Goal: Transaction & Acquisition: Purchase product/service

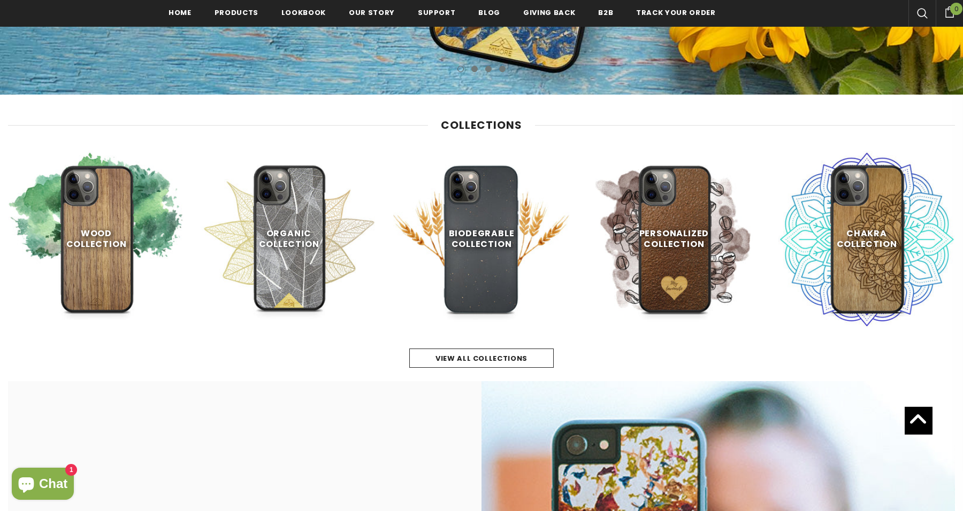
scroll to position [448, 0]
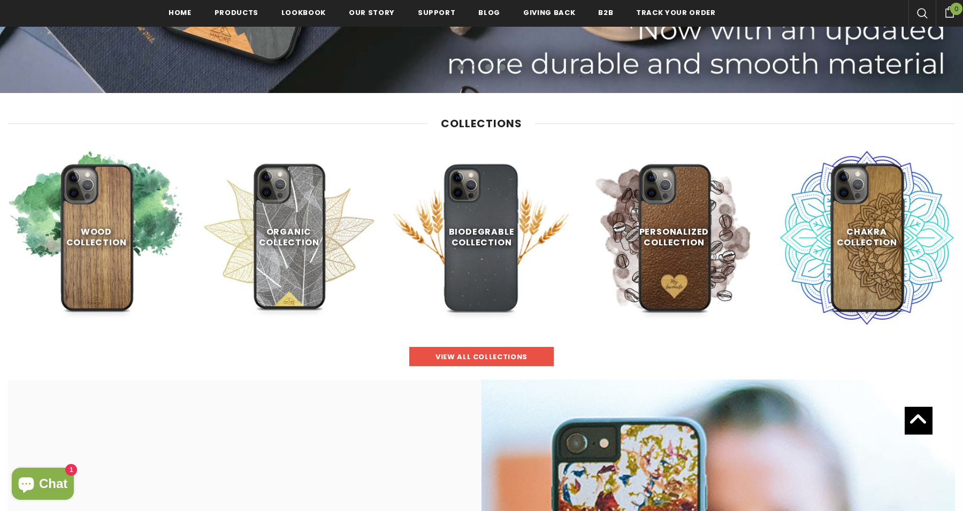
click at [469, 356] on span "view all collections" at bounding box center [482, 357] width 92 height 10
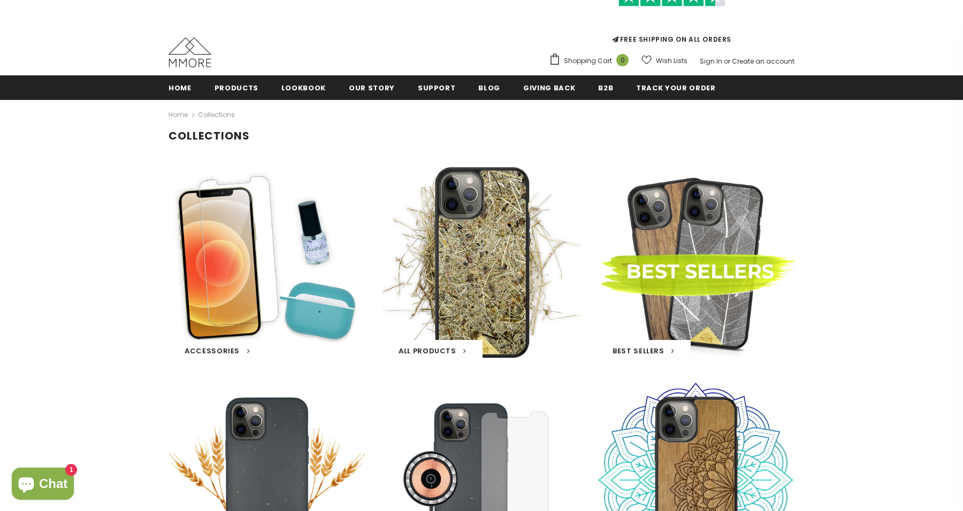
scroll to position [82, 0]
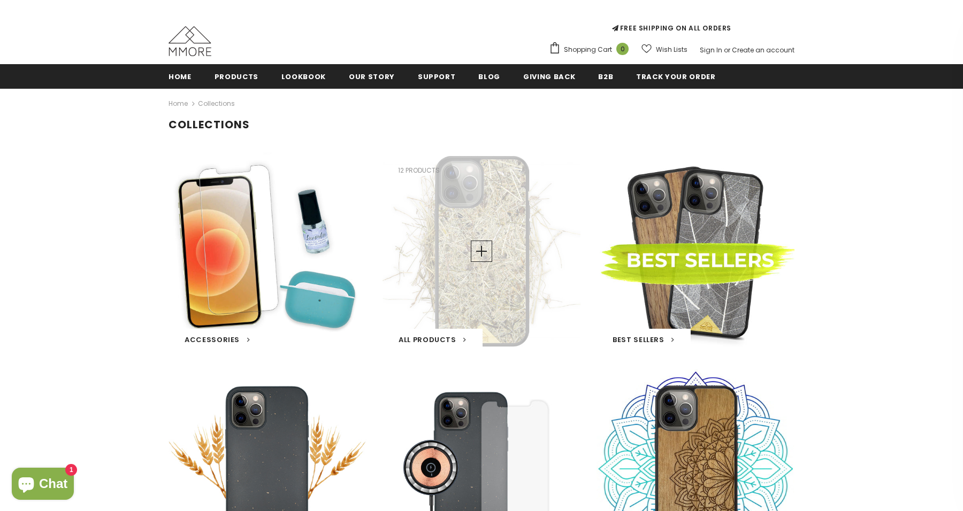
click at [484, 213] on div "All Products 12 products" at bounding box center [482, 251] width 198 height 198
click at [476, 258] on link at bounding box center [481, 251] width 21 height 21
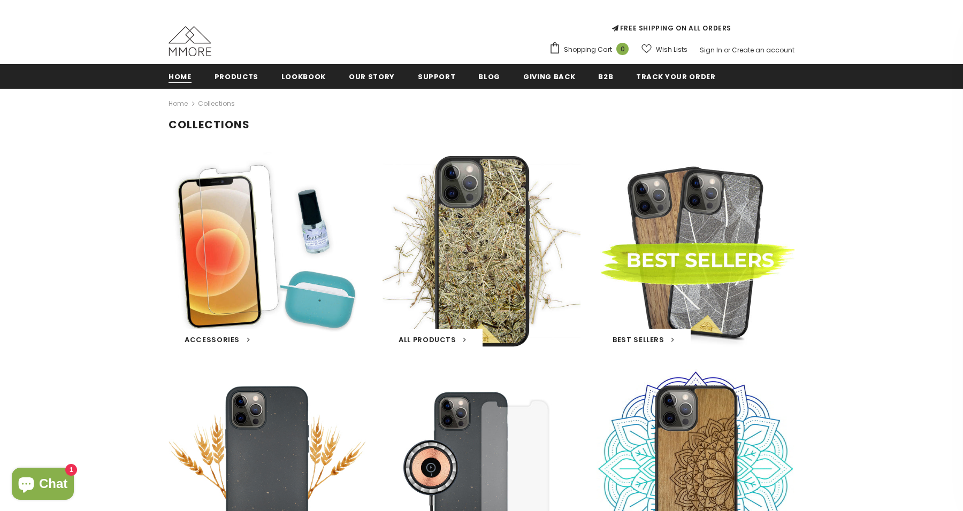
click at [180, 77] on span "Home" at bounding box center [180, 77] width 23 height 10
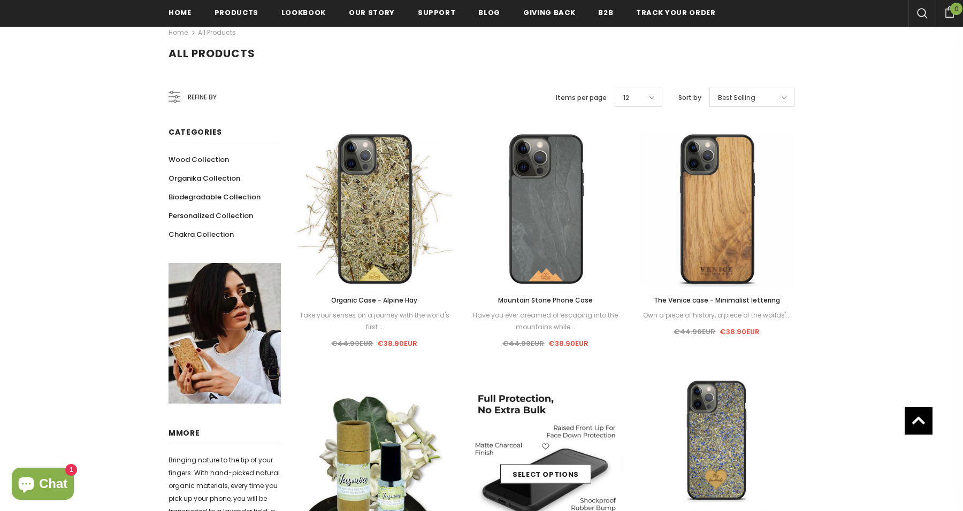
scroll to position [155, 0]
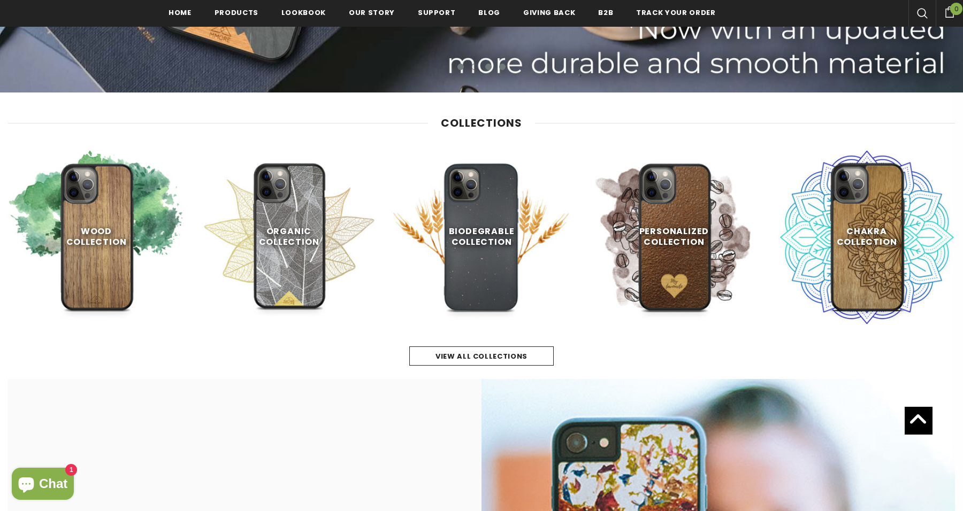
scroll to position [454, 0]
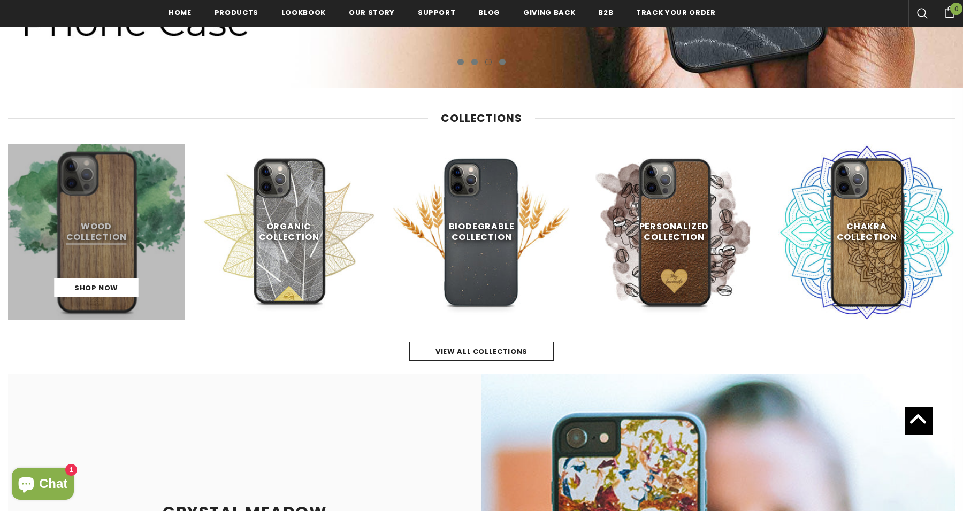
click at [123, 266] on link at bounding box center [96, 232] width 177 height 177
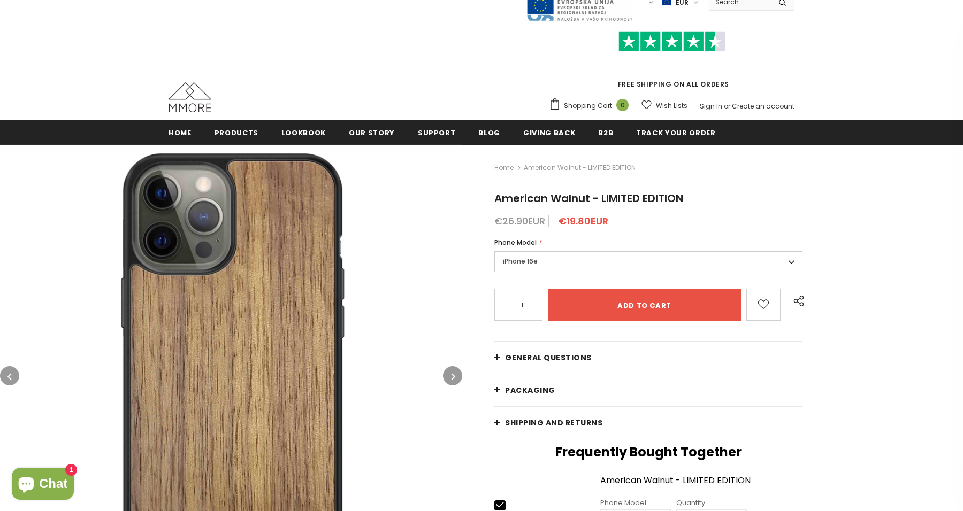
scroll to position [34, 0]
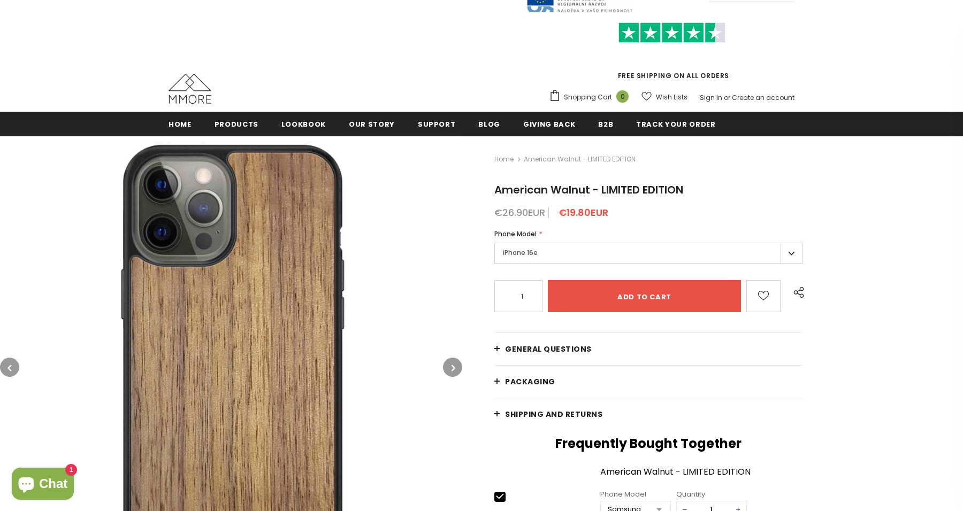
click at [590, 261] on label "iPhone 16e" at bounding box center [648, 253] width 308 height 21
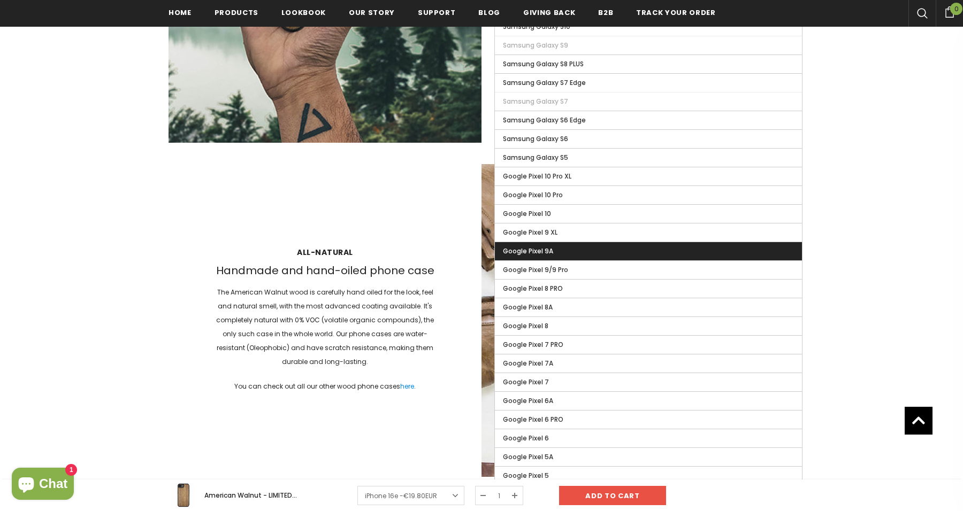
scroll to position [1351, 0]
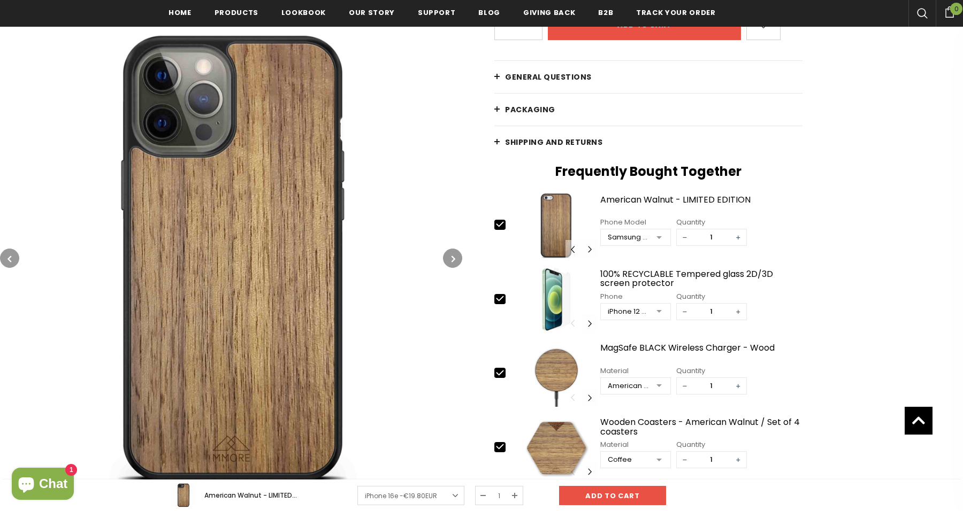
scroll to position [304, 0]
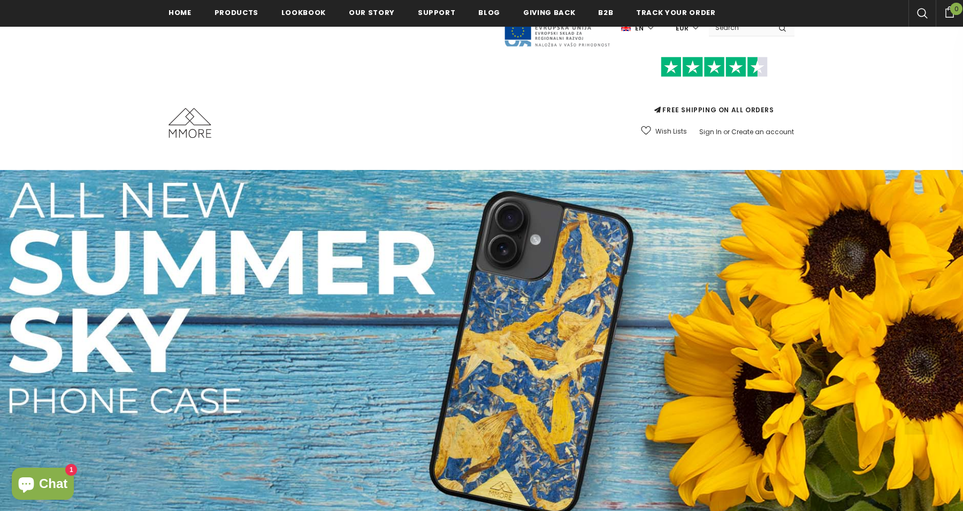
scroll to position [454, 0]
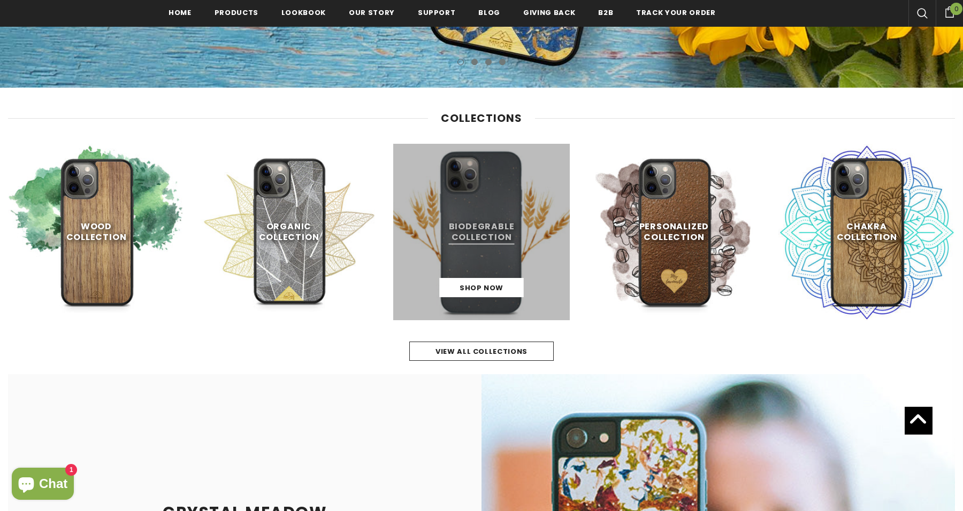
click at [513, 243] on link at bounding box center [481, 232] width 177 height 177
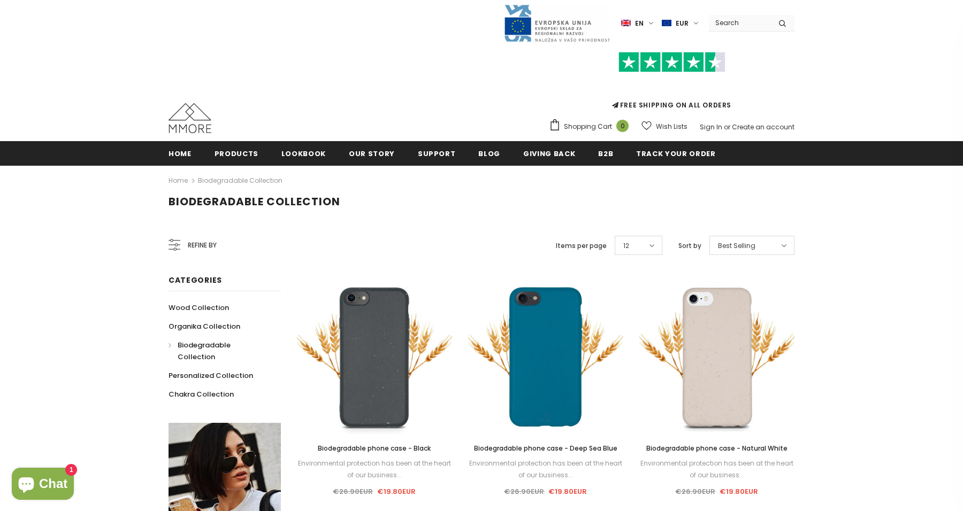
scroll to position [4, 0]
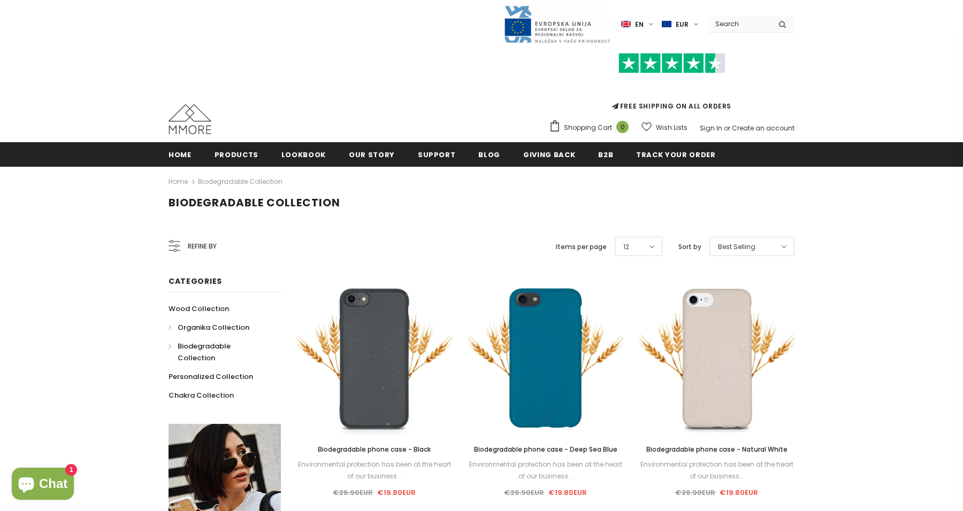
click at [192, 327] on span "Organika Collection" at bounding box center [214, 328] width 72 height 10
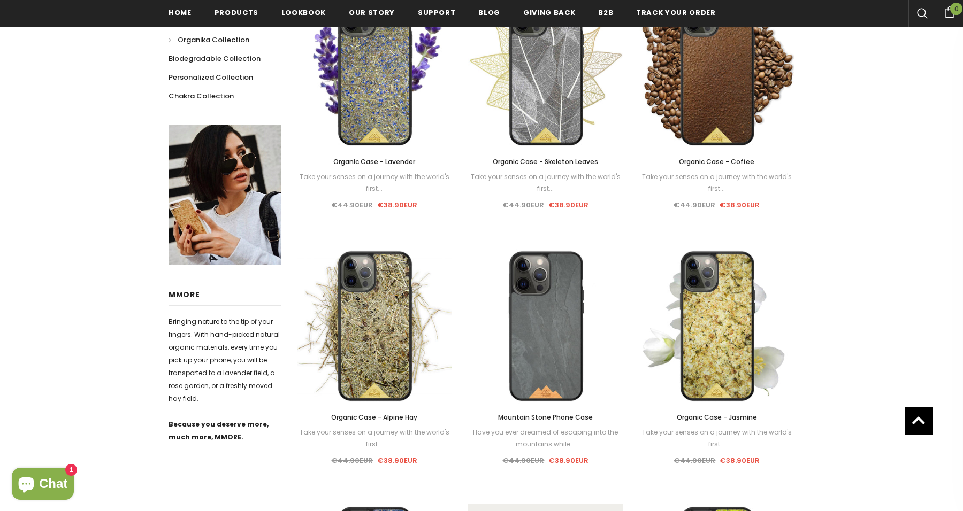
scroll to position [352, 0]
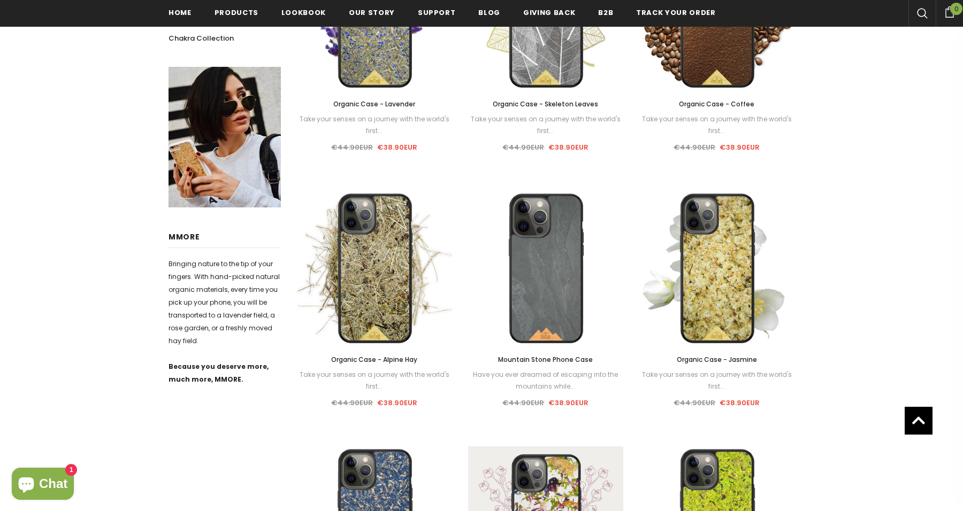
click at [715, 349] on div "Sale Select options Quick View Organic Case - Jasmine Take your senses on a jou…" at bounding box center [716, 300] width 155 height 218
click at [714, 381] on div "Take your senses on a journey with the world's first..." at bounding box center [716, 381] width 155 height 24
click at [714, 375] on div "Take your senses on a journey with the world's first..." at bounding box center [716, 381] width 155 height 24
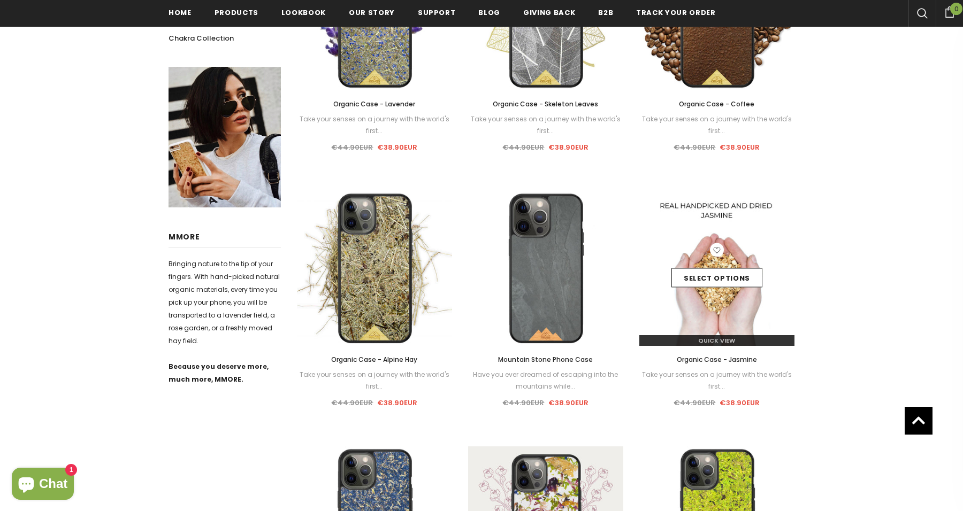
click at [724, 327] on img at bounding box center [716, 268] width 155 height 155
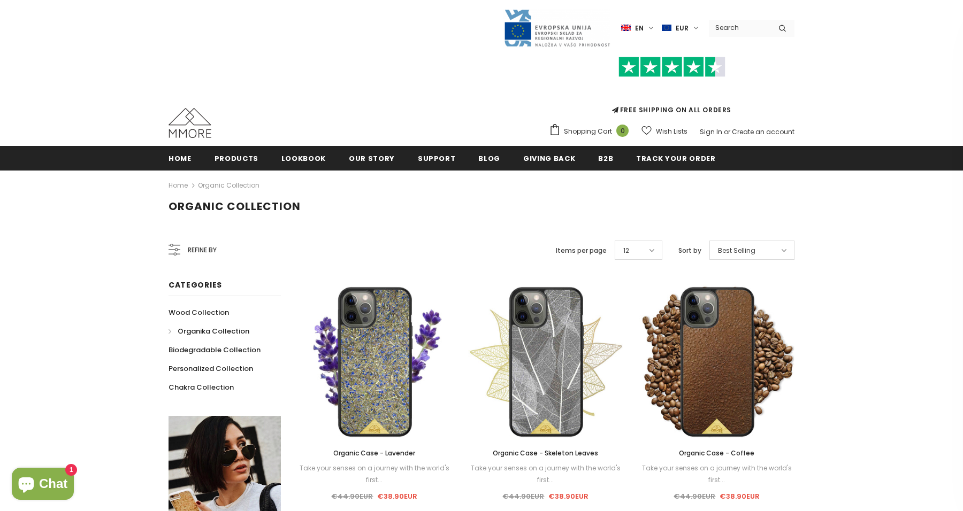
scroll to position [0, 0]
click at [210, 312] on span "Wood Collection" at bounding box center [208, 313] width 60 height 10
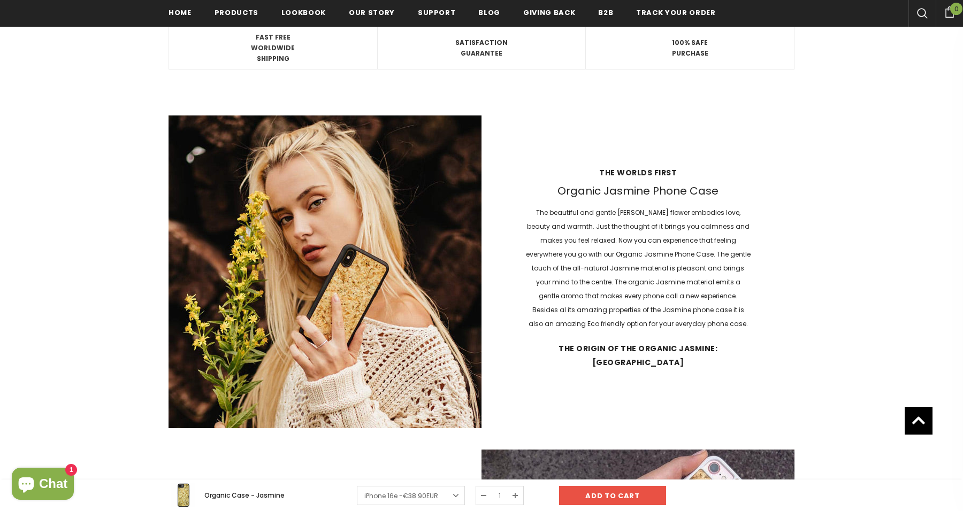
scroll to position [1162, 0]
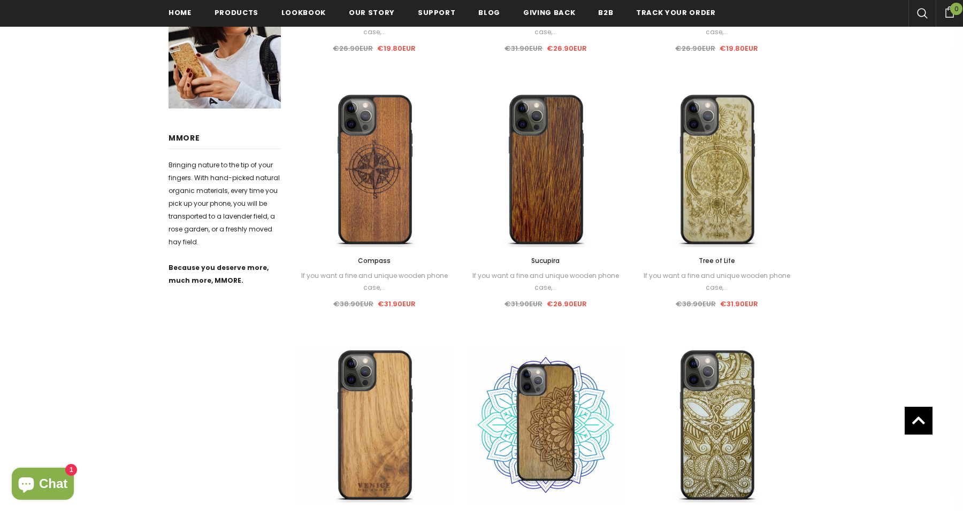
scroll to position [444, 0]
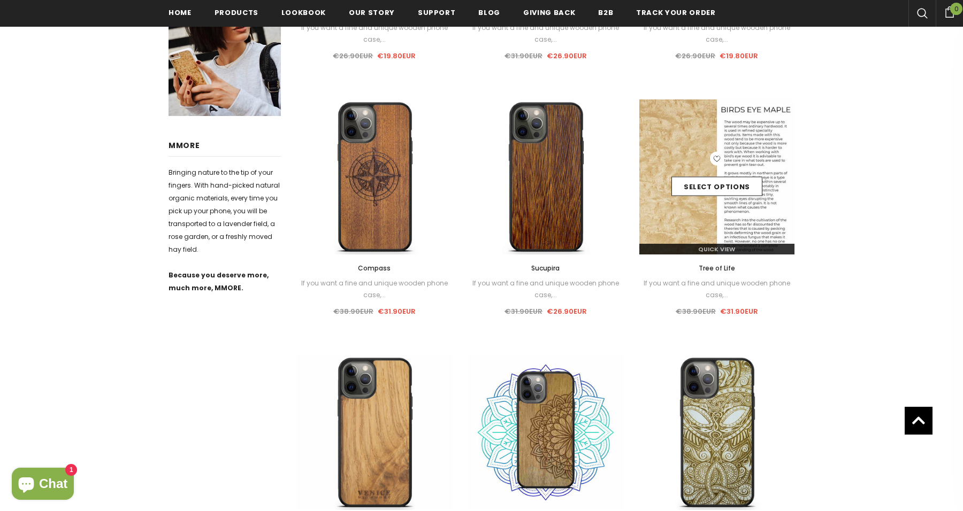
click at [717, 198] on div "Select options" at bounding box center [716, 177] width 155 height 51
click at [720, 229] on img at bounding box center [716, 177] width 155 height 155
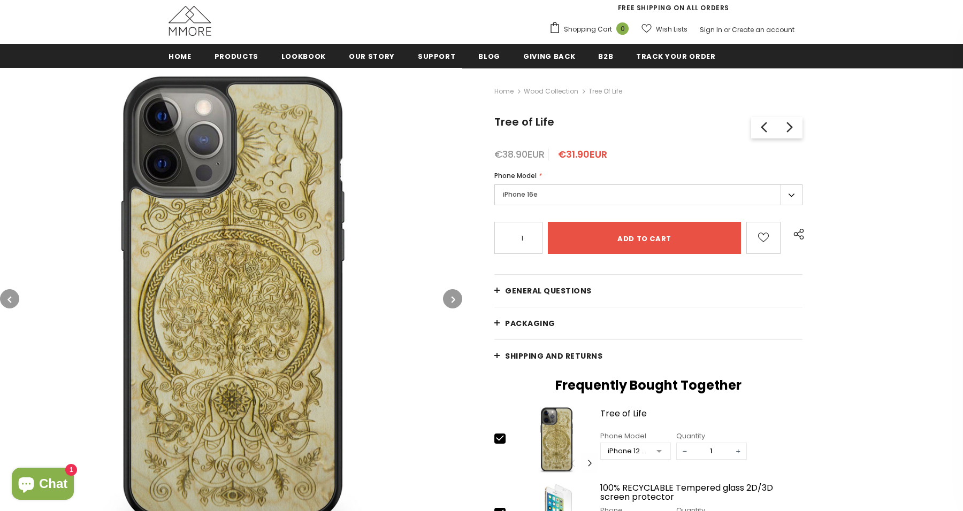
scroll to position [104, 0]
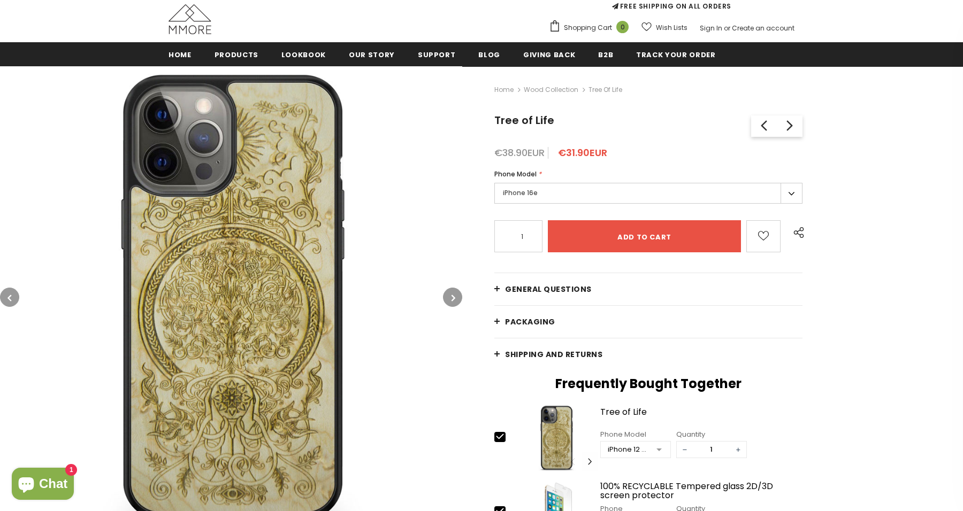
click at [632, 187] on label "iPhone 16e" at bounding box center [648, 193] width 308 height 21
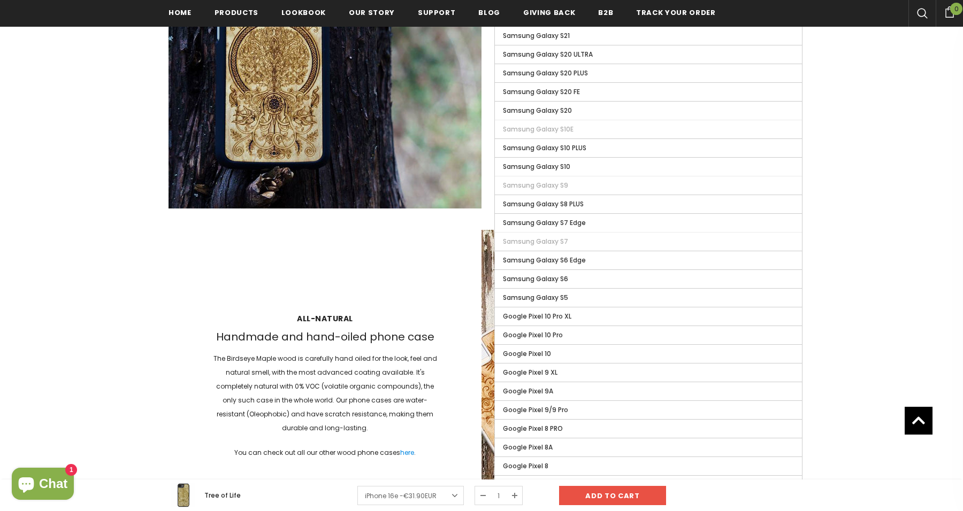
scroll to position [1250, 0]
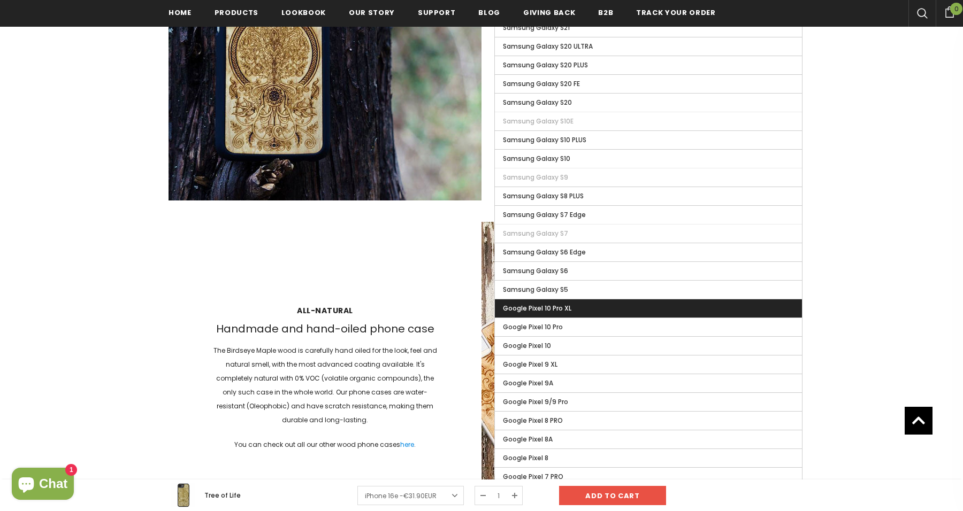
click at [574, 310] on label "Google Pixel 10 Pro XL" at bounding box center [648, 309] width 307 height 18
click at [0, 0] on input "Google Pixel 10 Pro XL" at bounding box center [0, 0] width 0 height 0
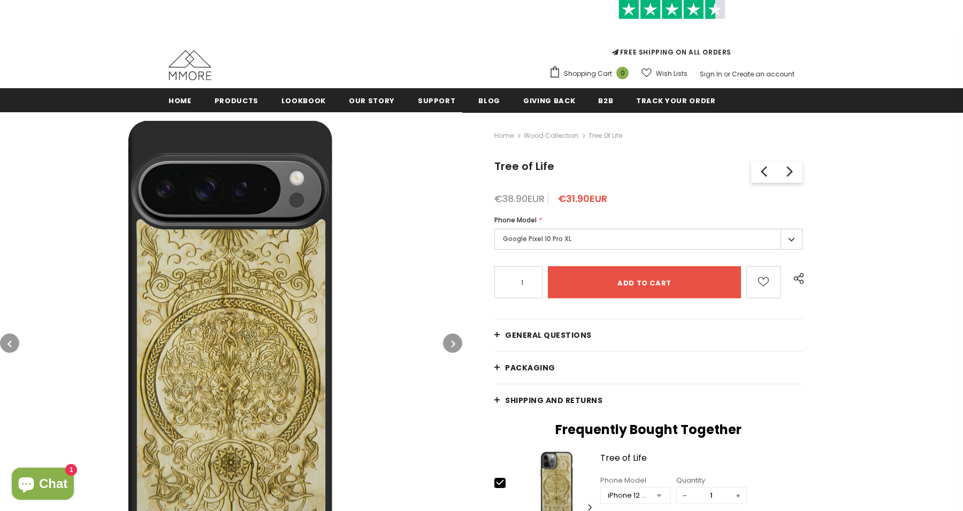
scroll to position [60, 0]
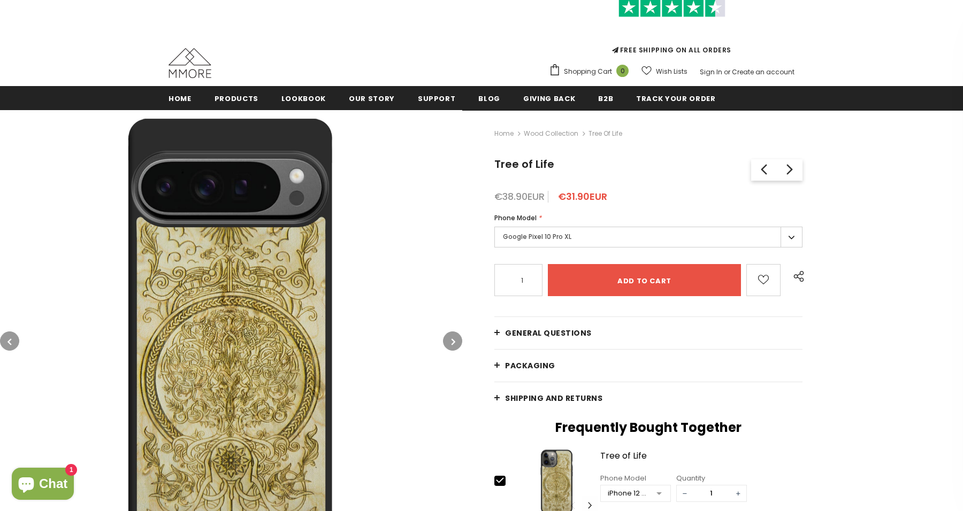
click at [589, 331] on link "General Questions" at bounding box center [648, 333] width 308 height 32
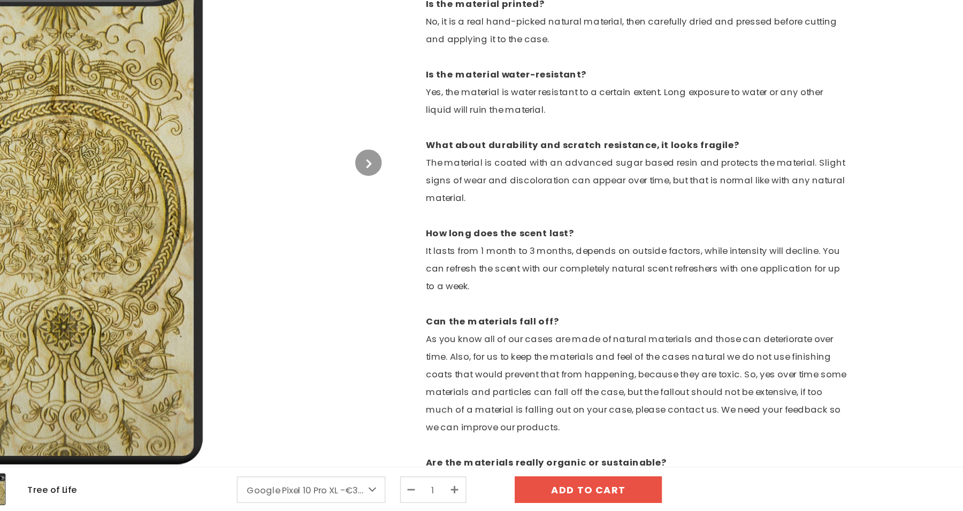
scroll to position [303, 0]
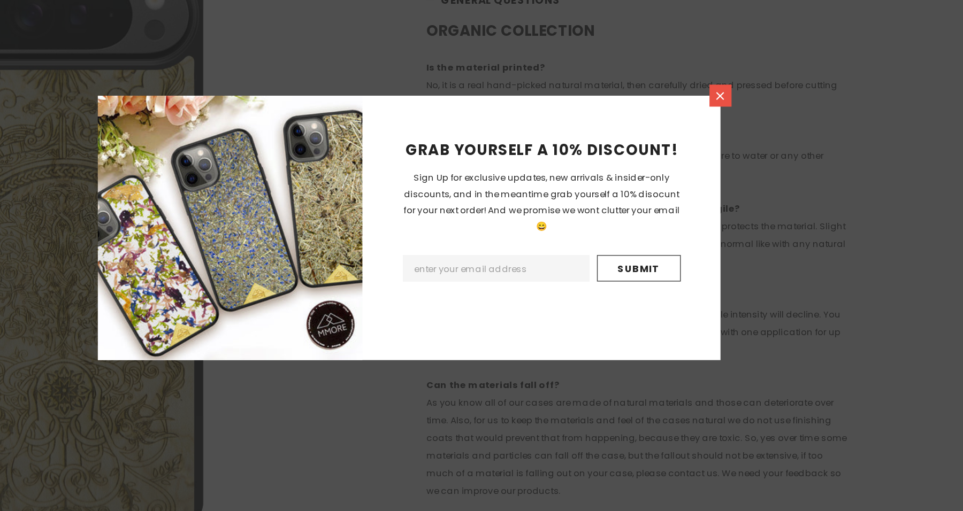
click at [700, 155] on link at bounding box center [708, 163] width 16 height 16
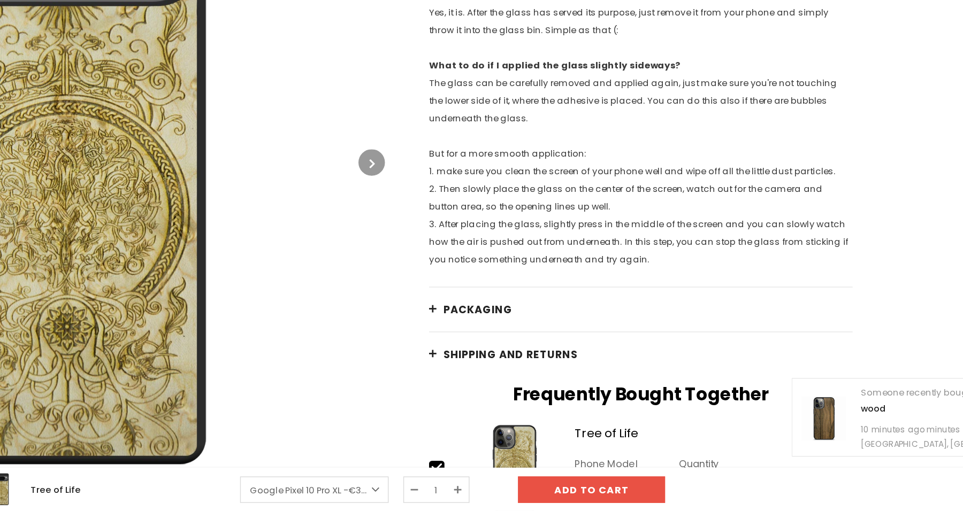
scroll to position [1289, 0]
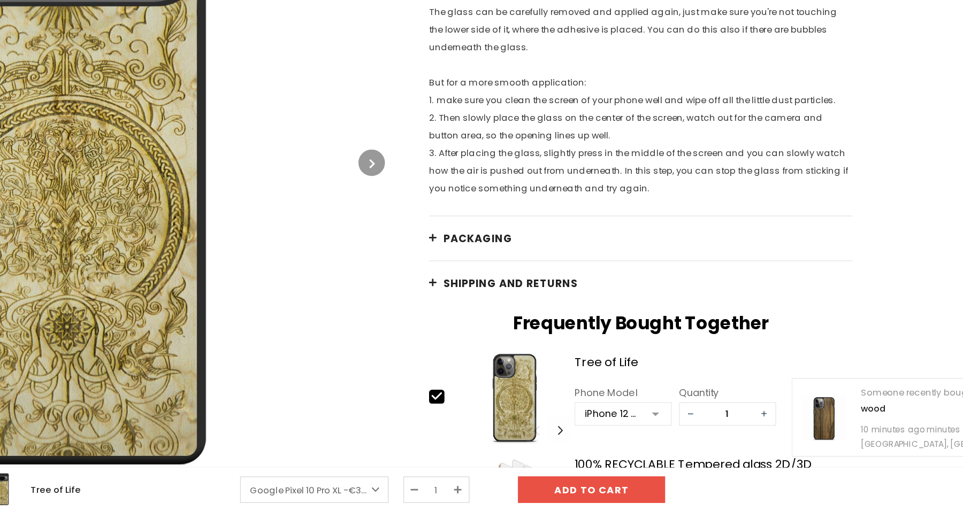
click at [494, 297] on link "PACKAGING" at bounding box center [648, 313] width 308 height 32
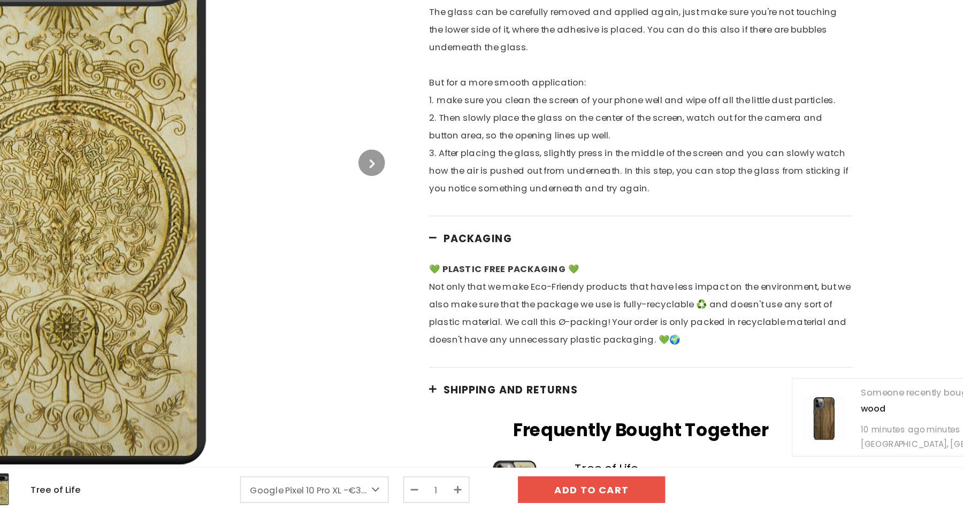
click at [494, 297] on link "PACKAGING" at bounding box center [648, 313] width 308 height 32
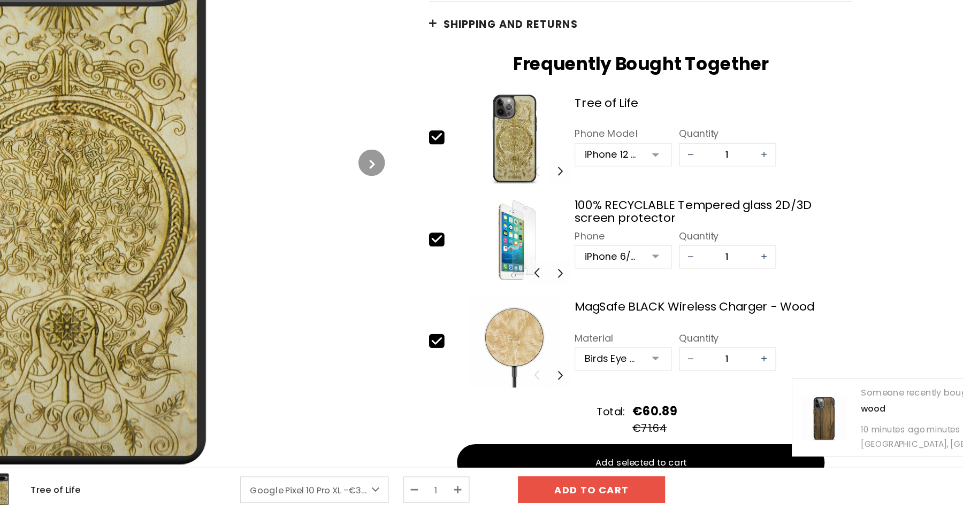
scroll to position [1483, 0]
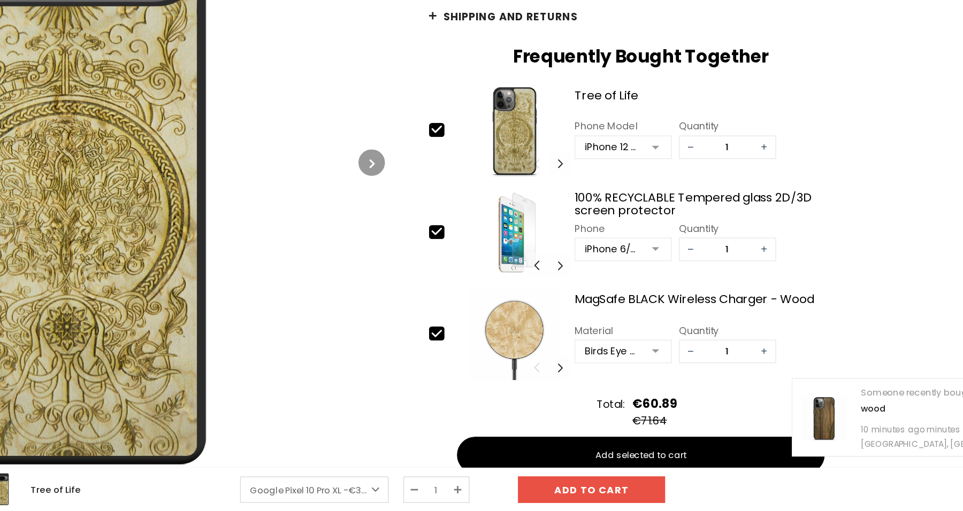
click at [494, 228] on icon at bounding box center [499, 233] width 11 height 11
type input "1"
click at [494, 302] on icon at bounding box center [499, 307] width 11 height 11
type input "0"
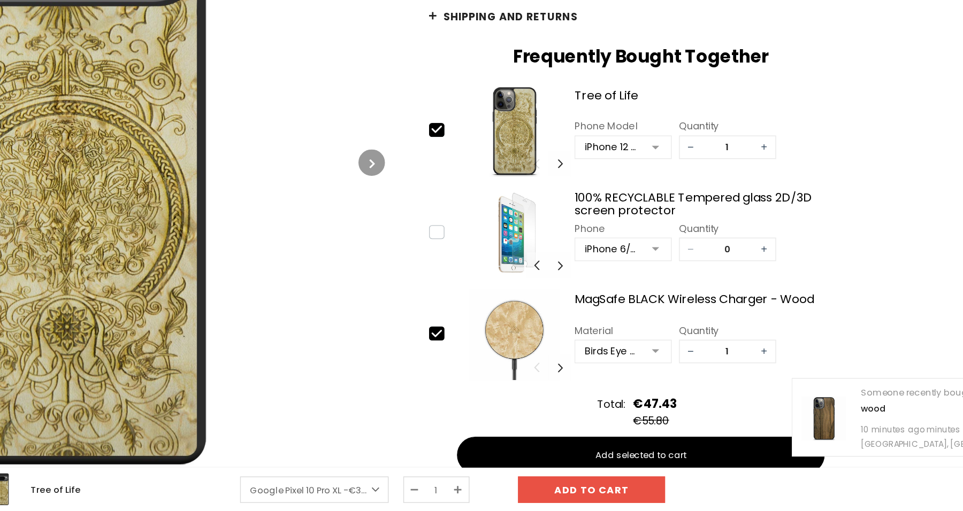
click at [494, 377] on icon at bounding box center [499, 382] width 11 height 11
type input "0"
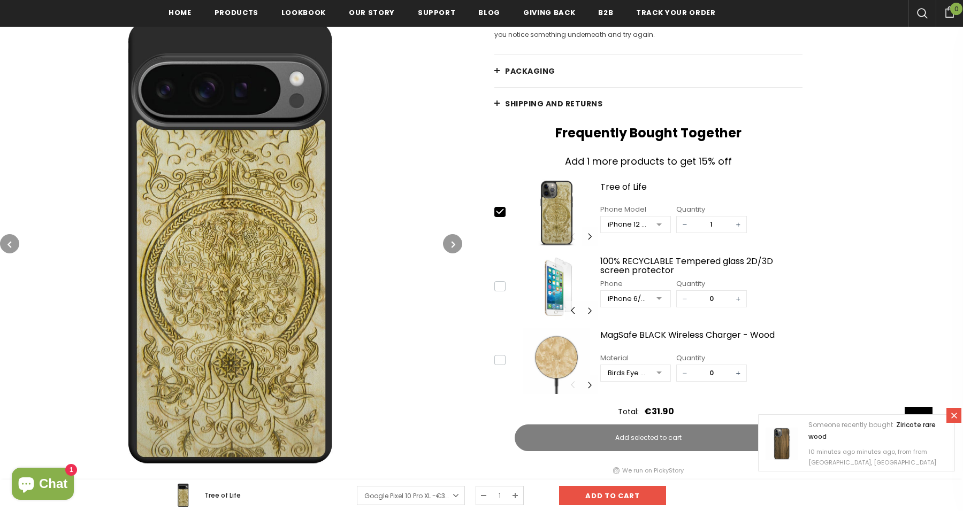
click at [500, 214] on icon at bounding box center [499, 211] width 11 height 11
type input "0"
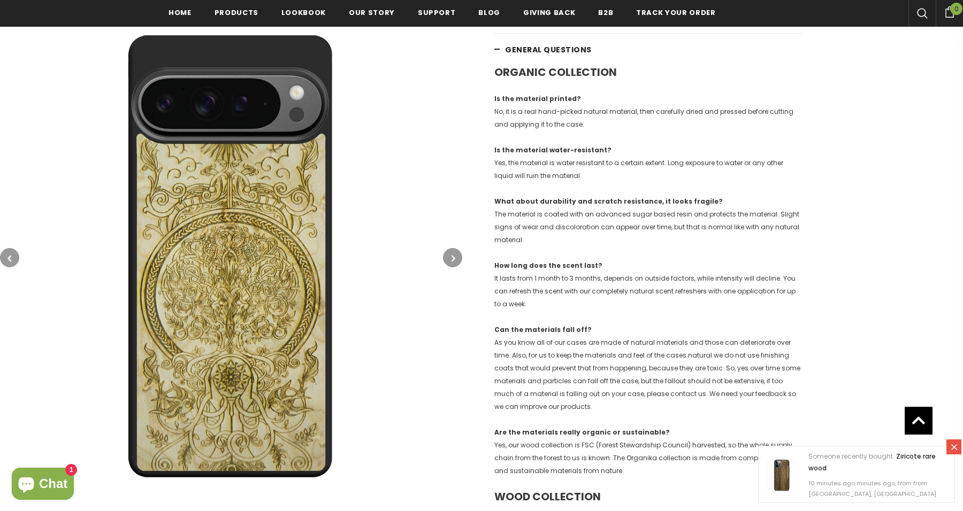
scroll to position [258, 0]
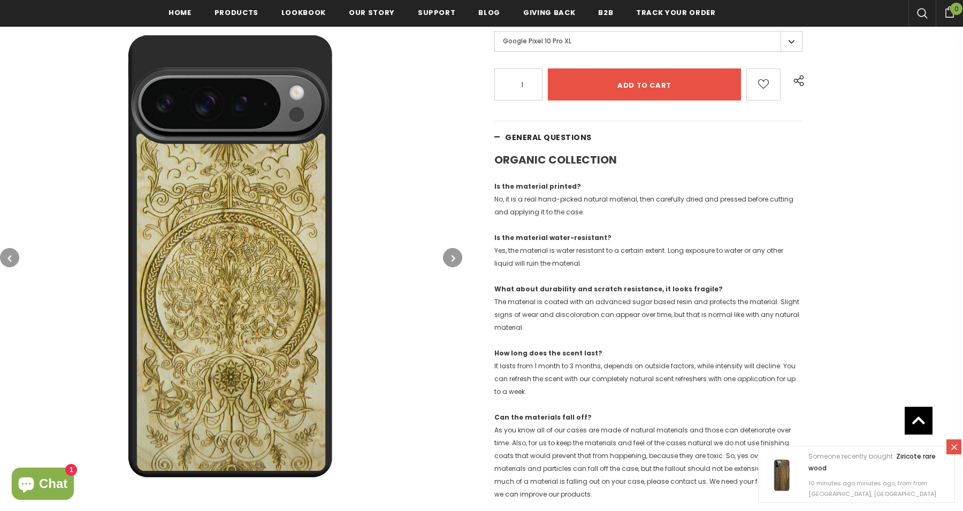
click at [497, 141] on link "General Questions" at bounding box center [648, 137] width 308 height 32
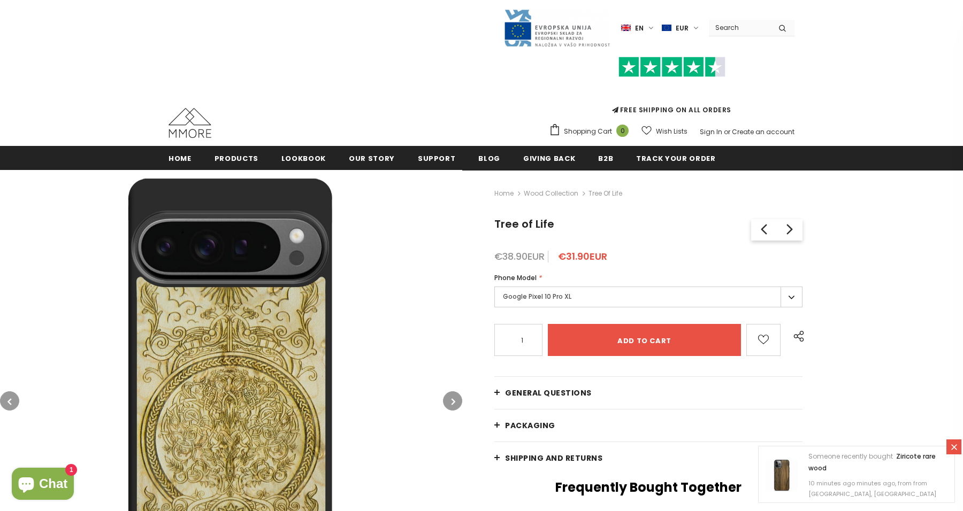
scroll to position [0, 0]
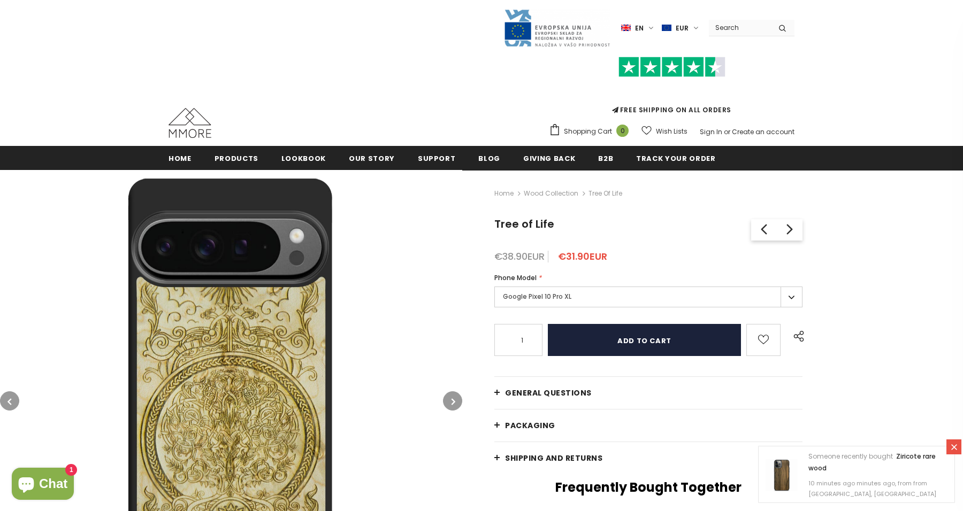
click at [677, 337] on input "Add to cart" at bounding box center [644, 340] width 193 height 32
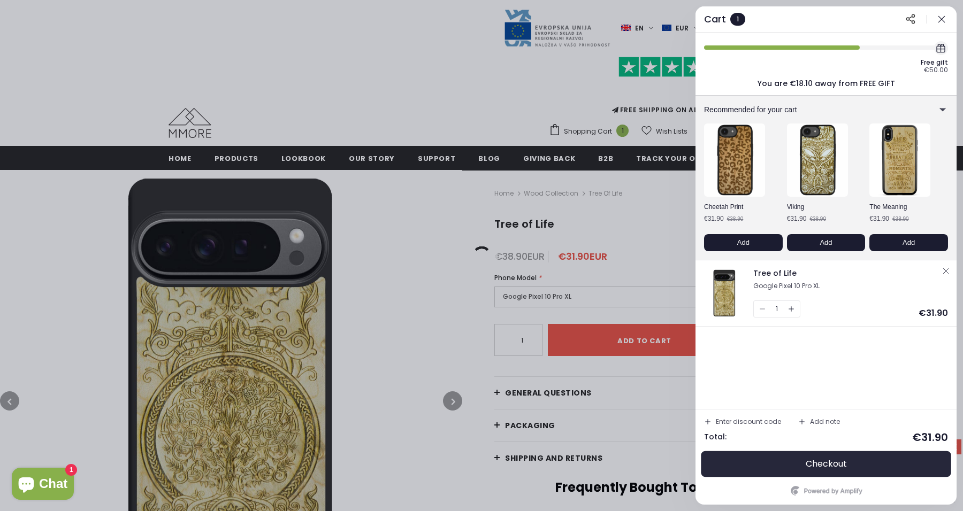
click at [854, 459] on button "Checkout" at bounding box center [826, 465] width 244 height 26
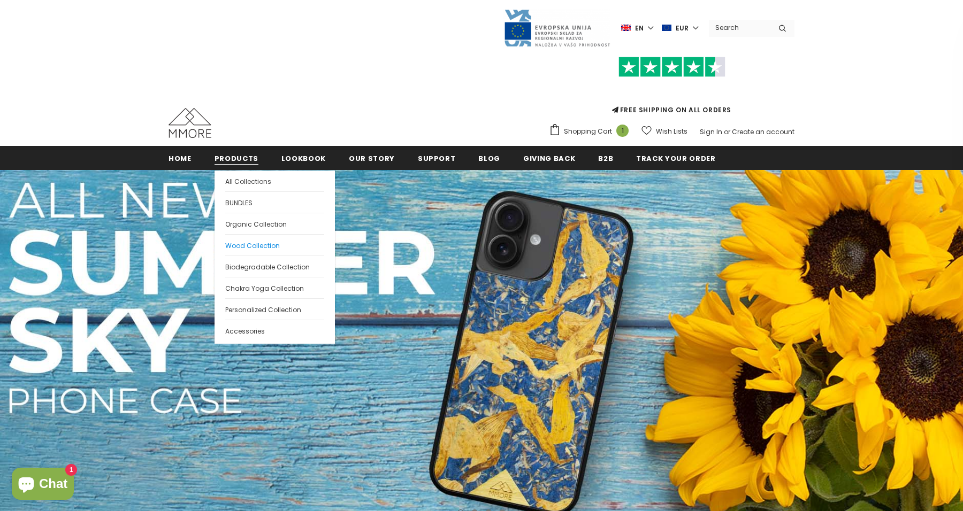
click at [245, 248] on span "Wood Collection" at bounding box center [252, 245] width 55 height 9
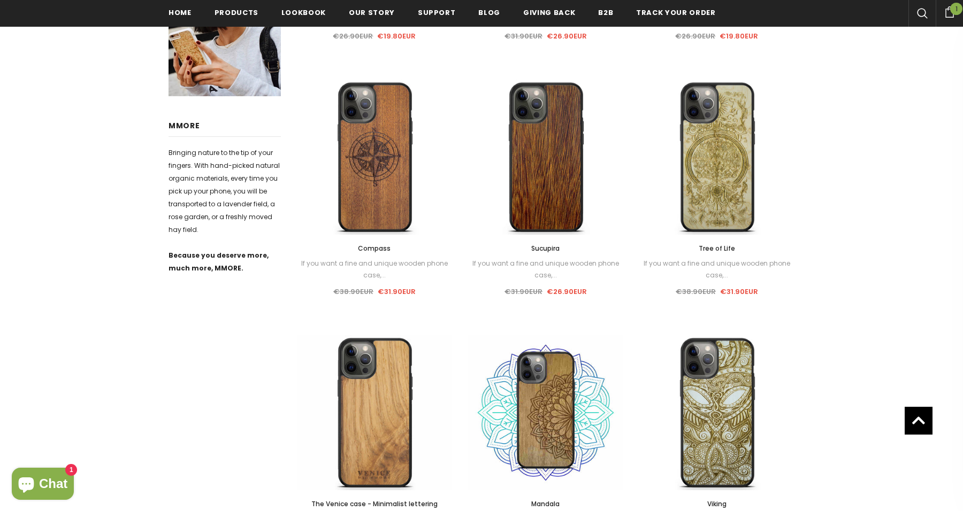
scroll to position [441, 0]
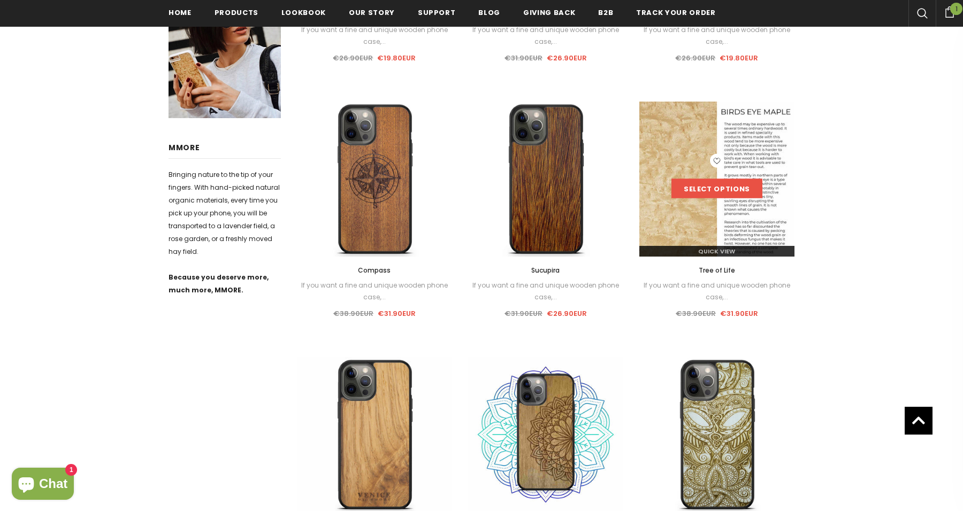
click at [711, 184] on link "Select options" at bounding box center [716, 188] width 91 height 19
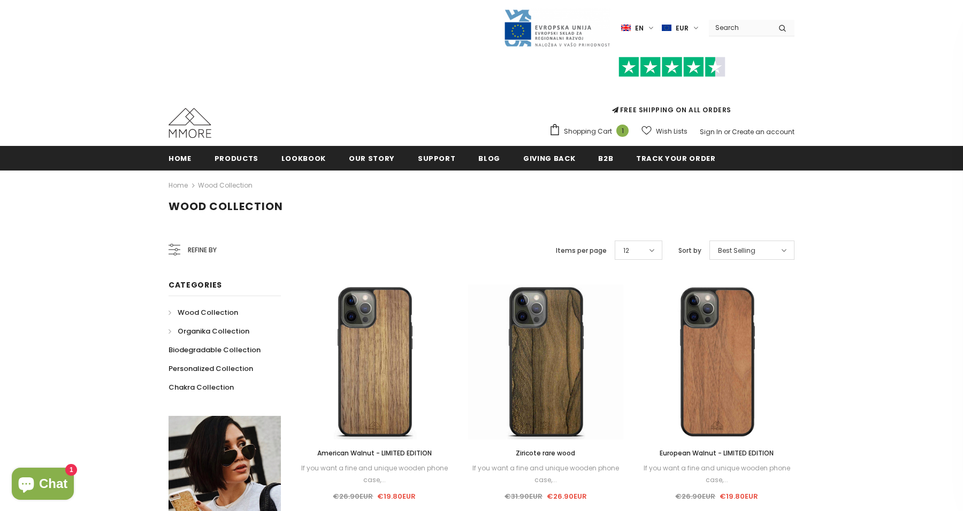
scroll to position [0, 0]
click at [224, 331] on span "Organika Collection" at bounding box center [214, 331] width 72 height 10
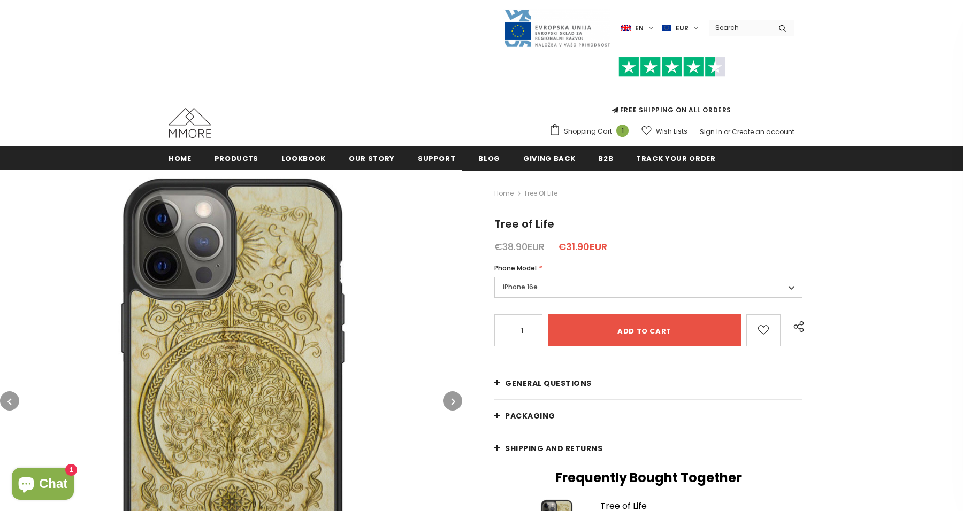
scroll to position [66, 0]
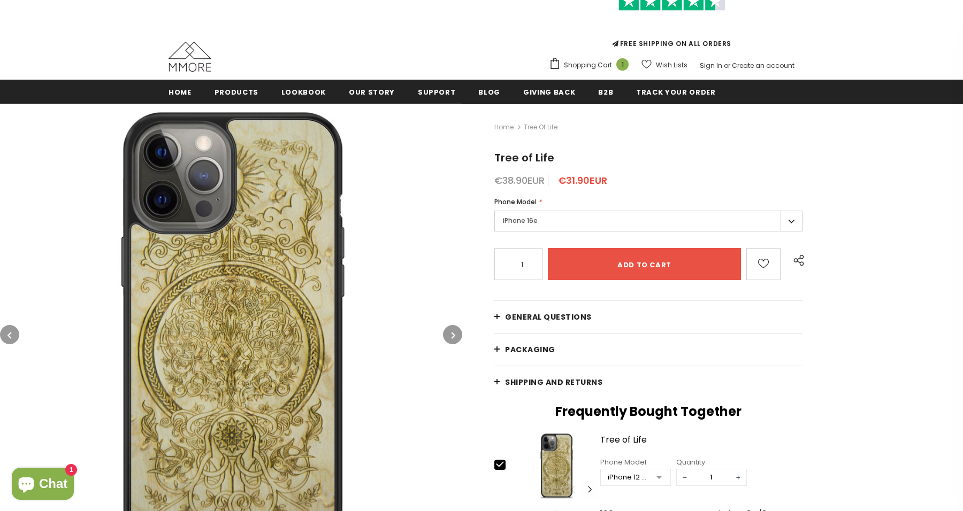
click at [560, 228] on label "iPhone 16e" at bounding box center [648, 221] width 308 height 21
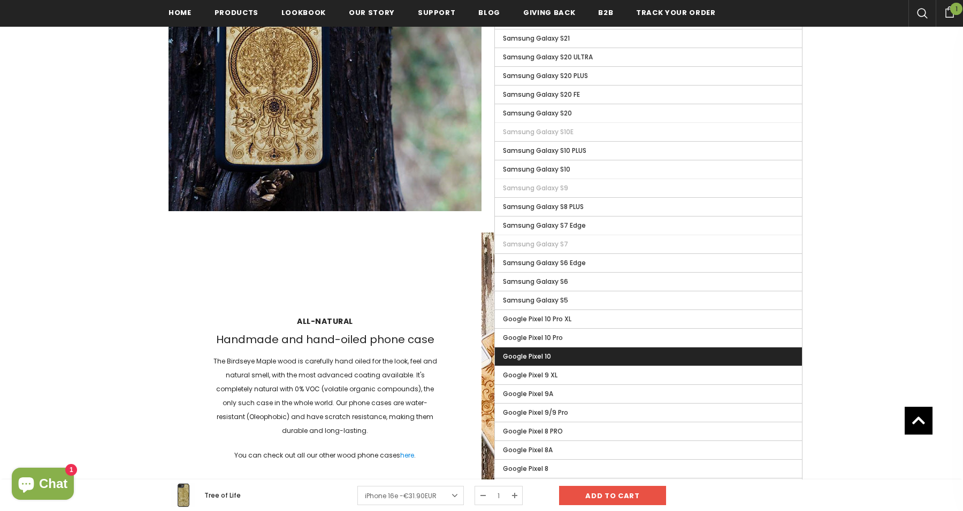
scroll to position [1256, 0]
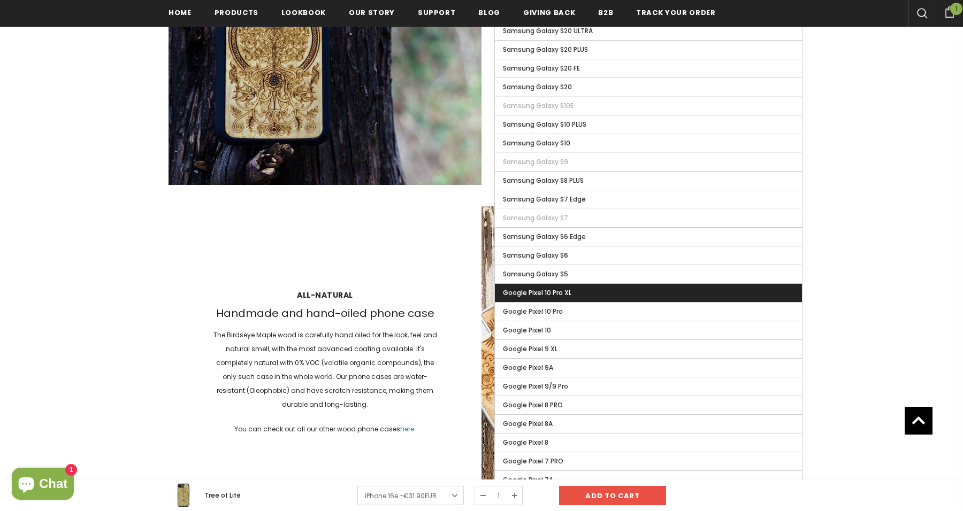
click at [585, 288] on label "Google Pixel 10 Pro XL" at bounding box center [648, 293] width 307 height 18
click at [0, 0] on input "Google Pixel 10 Pro XL" at bounding box center [0, 0] width 0 height 0
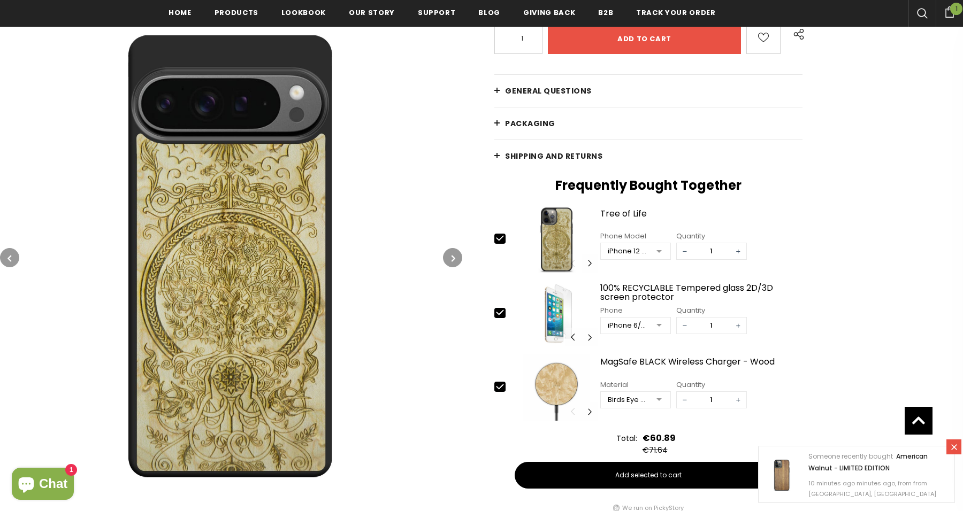
scroll to position [295, 0]
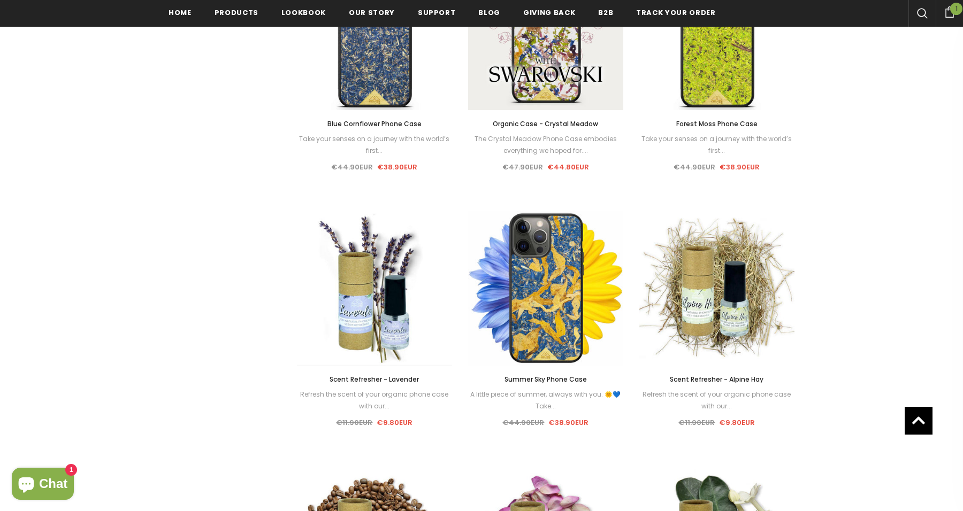
scroll to position [843, 0]
